Goal: Communication & Community: Answer question/provide support

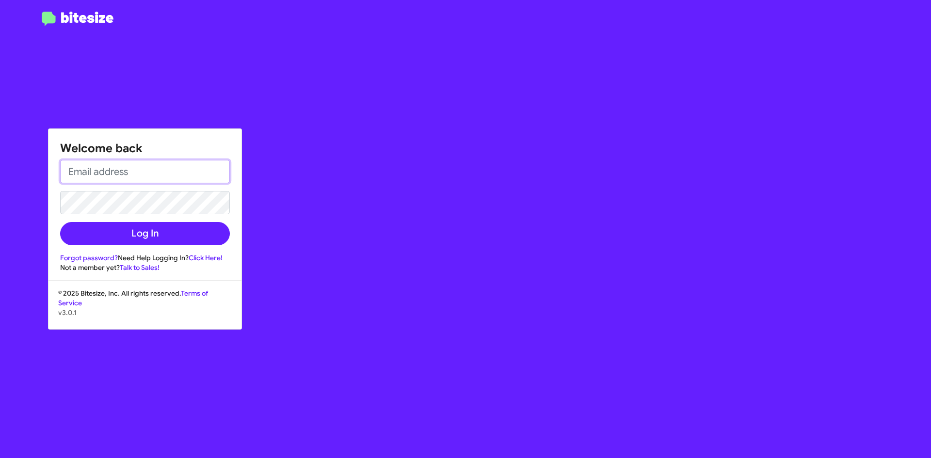
type input "[EMAIL_ADDRESS][DOMAIN_NAME]"
click at [161, 246] on div "Welcome back [EMAIL_ADDRESS][DOMAIN_NAME] Log In Forgot password? Need Help Log…" at bounding box center [145, 201] width 193 height 144
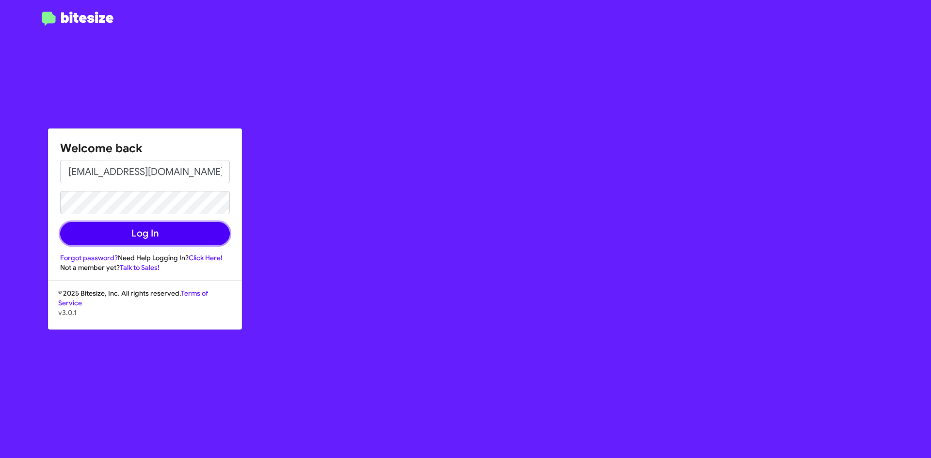
click at [161, 240] on button "Log In" at bounding box center [145, 233] width 170 height 23
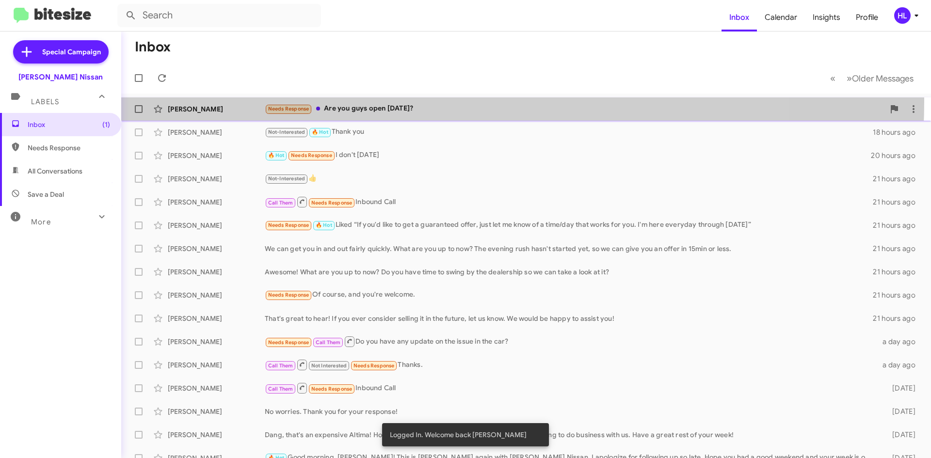
click at [425, 102] on div "[PERSON_NAME] Needs Response Are you guys open [DATE]? 35 minutes ago" at bounding box center [526, 108] width 794 height 19
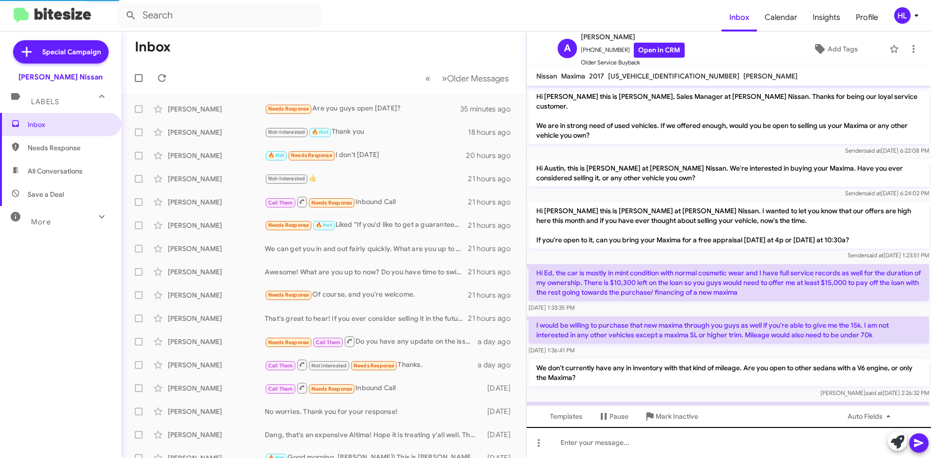
scroll to position [518, 0]
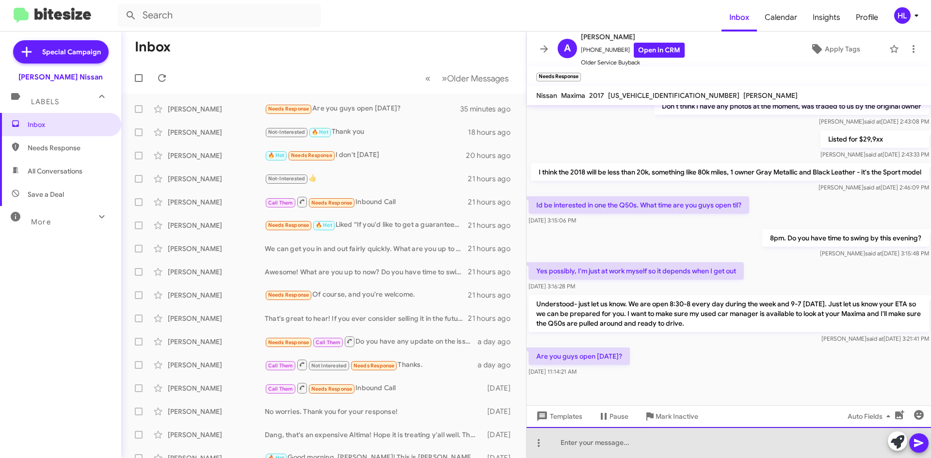
click at [770, 457] on div at bounding box center [729, 442] width 404 height 31
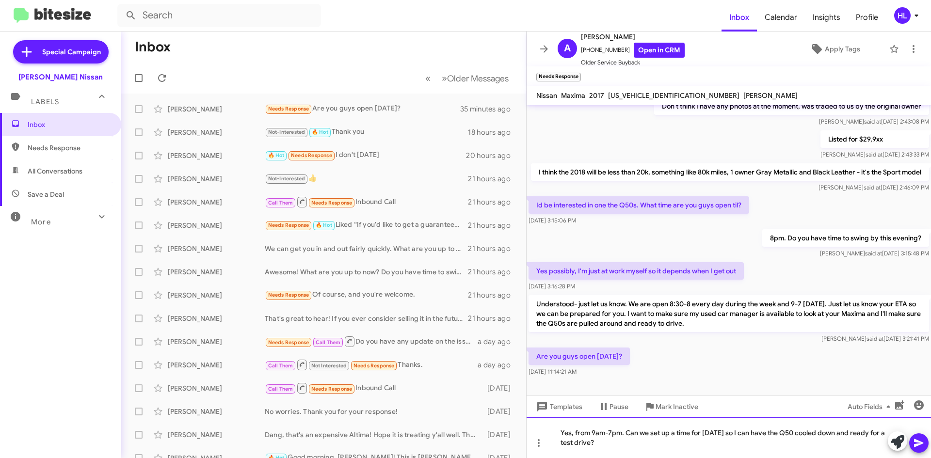
click at [801, 433] on div "Yes, from 9am-7pm. Can we set up a time for [DATE] so I can have the Q50 cooled…" at bounding box center [729, 438] width 404 height 41
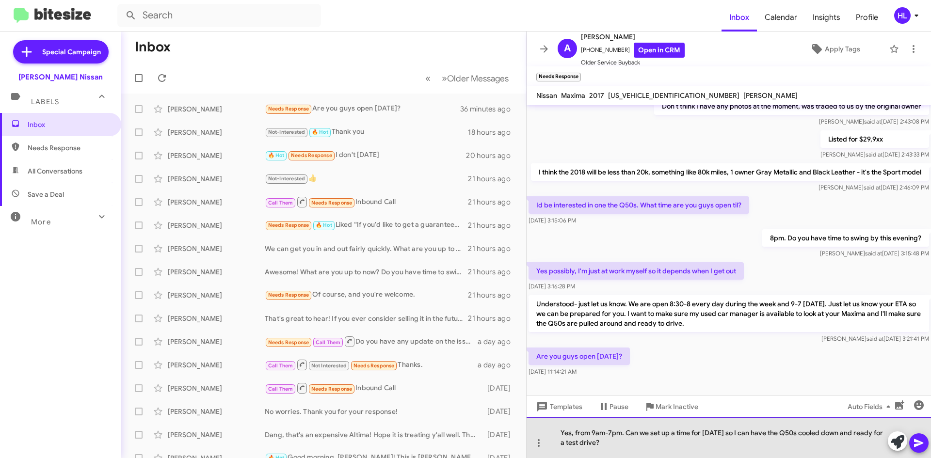
click at [769, 452] on div "Yes, from 9am-7pm. Can we set up a time for [DATE] so I can have the Q50s coole…" at bounding box center [729, 438] width 404 height 41
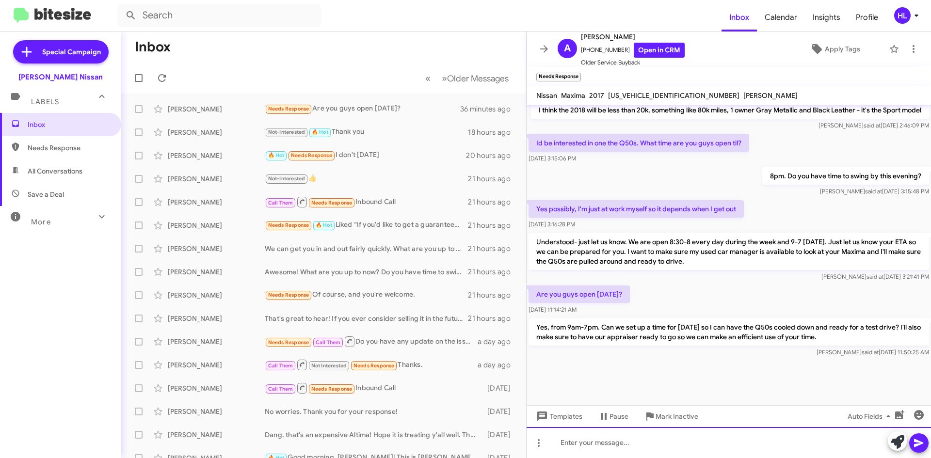
scroll to position [582, 0]
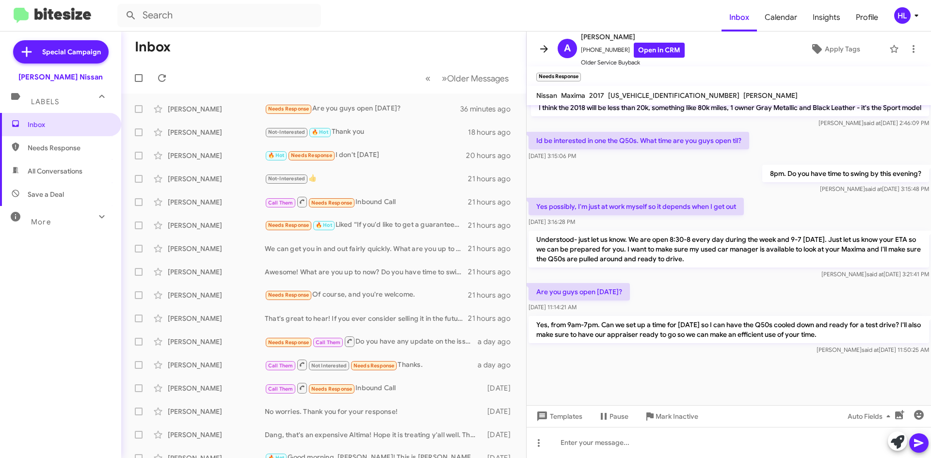
click at [539, 51] on icon at bounding box center [544, 49] width 12 height 12
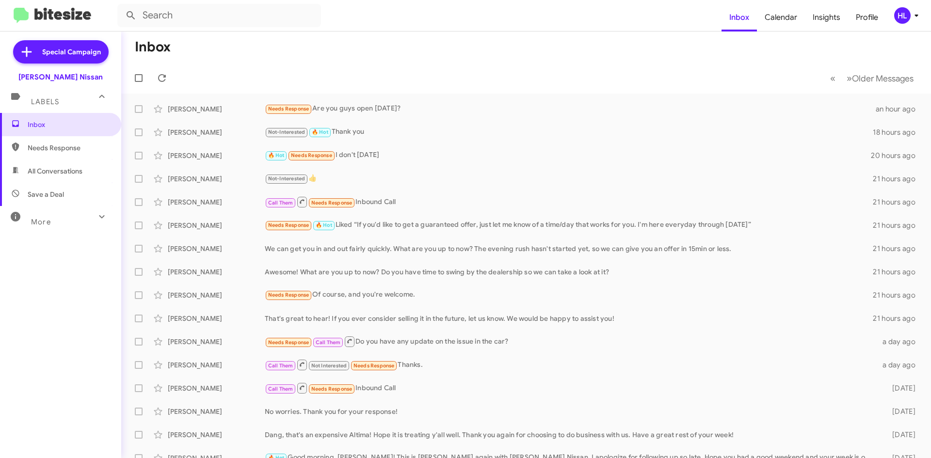
click at [56, 16] on img at bounding box center [53, 16] width 78 height 16
click at [89, 168] on span "All Conversations" at bounding box center [60, 171] width 121 height 23
type input "in:all-conversations"
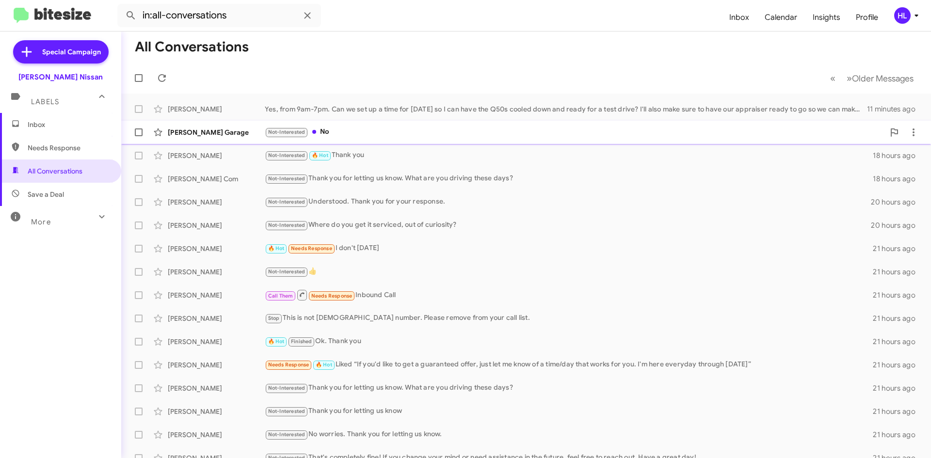
click at [203, 129] on div "[PERSON_NAME] Garage" at bounding box center [216, 133] width 97 height 10
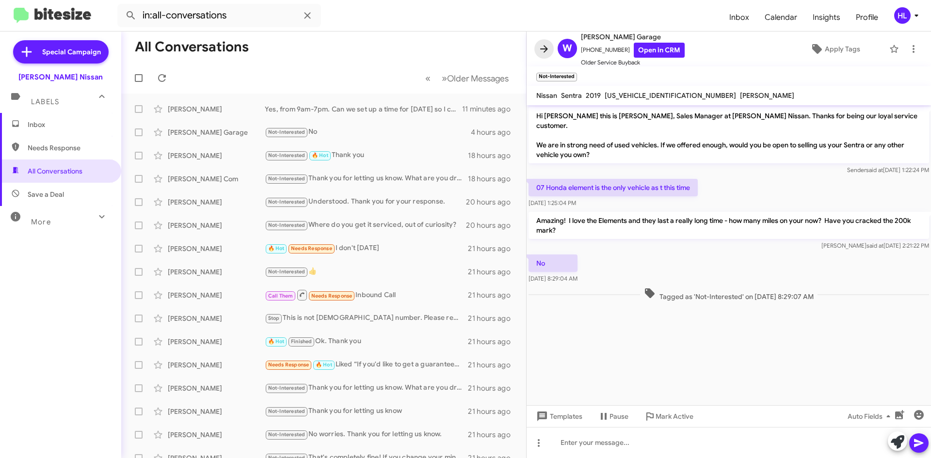
click at [546, 43] on button at bounding box center [543, 48] width 19 height 19
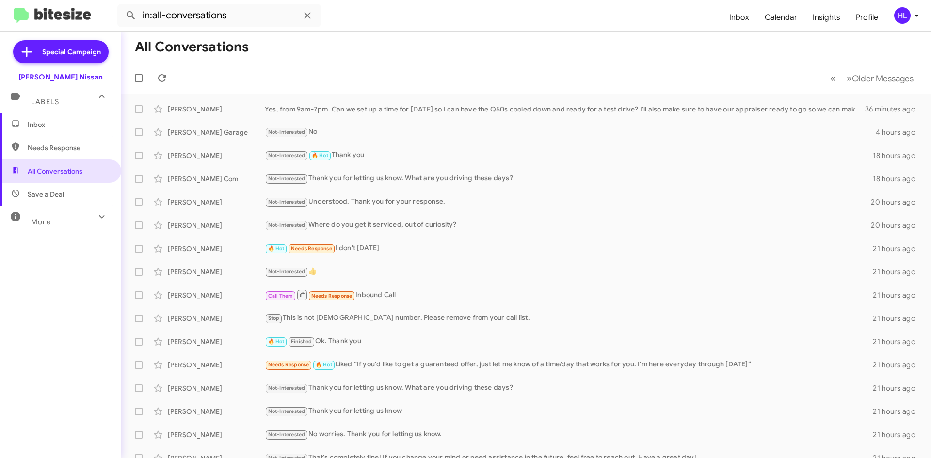
click at [72, 126] on span "Inbox" at bounding box center [69, 125] width 82 height 10
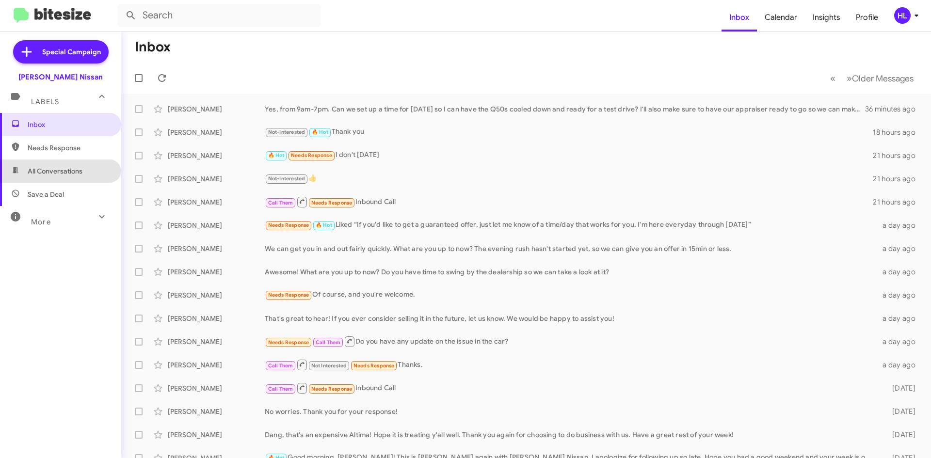
click at [73, 176] on span "All Conversations" at bounding box center [60, 171] width 121 height 23
type input "in:all-conversations"
